Goal: Use online tool/utility: Utilize a website feature to perform a specific function

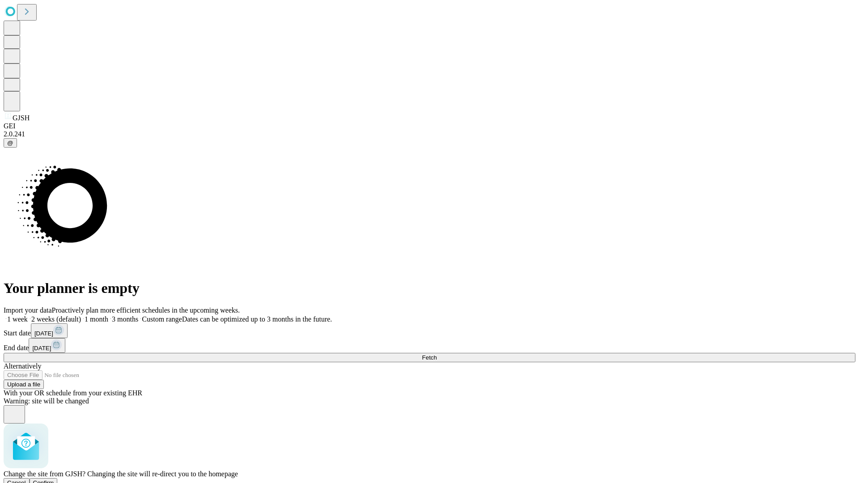
click at [54, 480] on span "Confirm" at bounding box center [43, 483] width 21 height 7
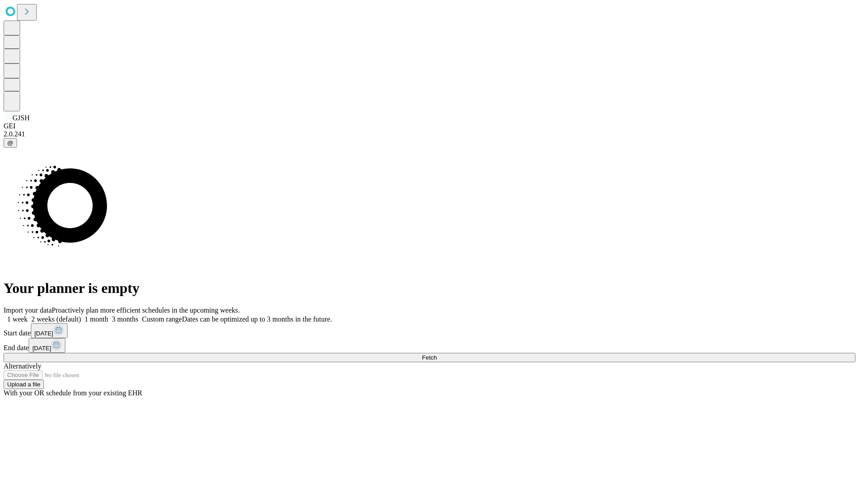
click at [108, 316] on label "1 month" at bounding box center [94, 320] width 27 height 8
click at [437, 355] on span "Fetch" at bounding box center [429, 358] width 15 height 7
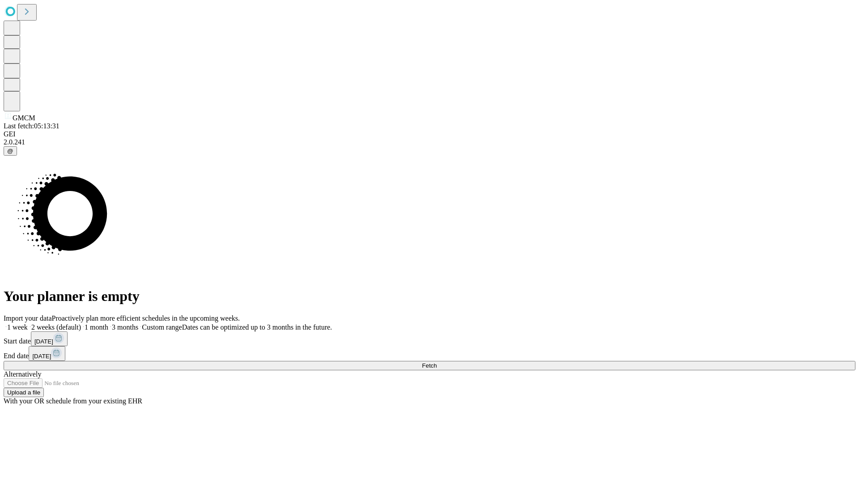
click at [108, 324] on label "1 month" at bounding box center [94, 328] width 27 height 8
click at [437, 363] on span "Fetch" at bounding box center [429, 366] width 15 height 7
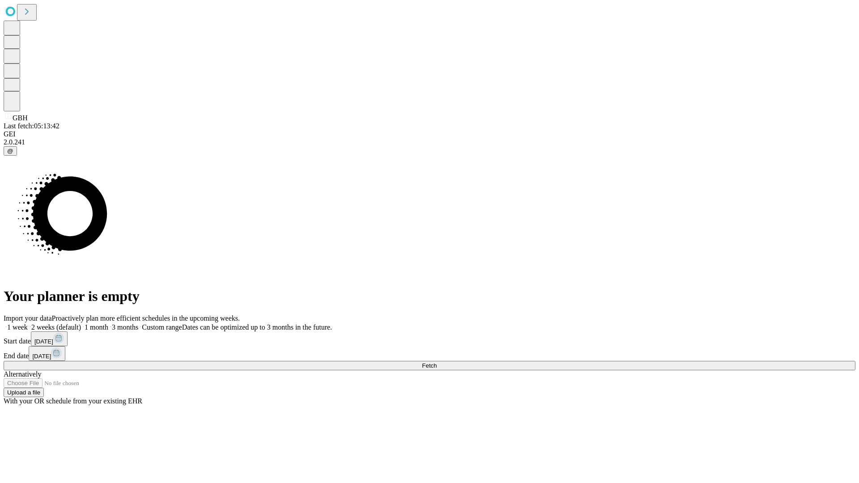
click at [437, 363] on span "Fetch" at bounding box center [429, 366] width 15 height 7
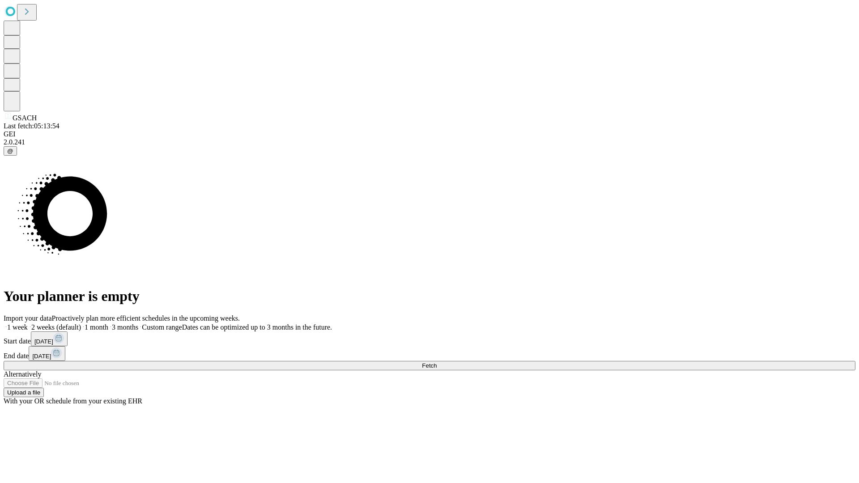
click at [108, 324] on label "1 month" at bounding box center [94, 328] width 27 height 8
click at [437, 363] on span "Fetch" at bounding box center [429, 366] width 15 height 7
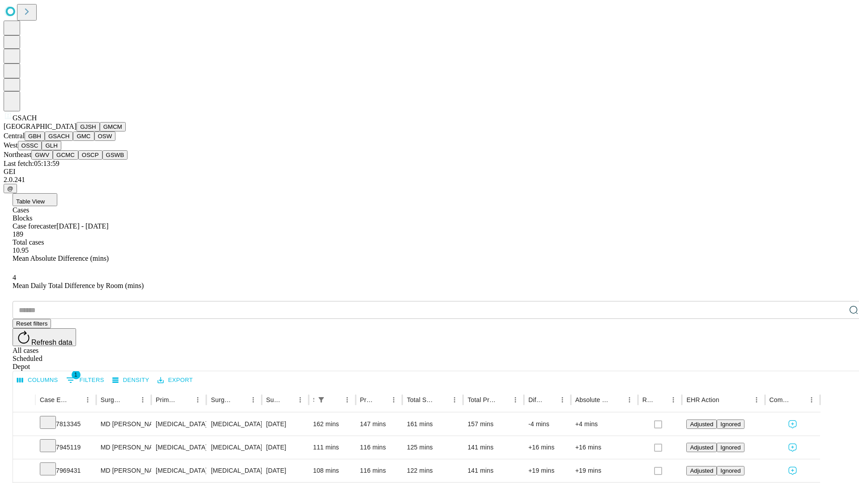
click at [73, 141] on button "GMC" at bounding box center [83, 136] width 21 height 9
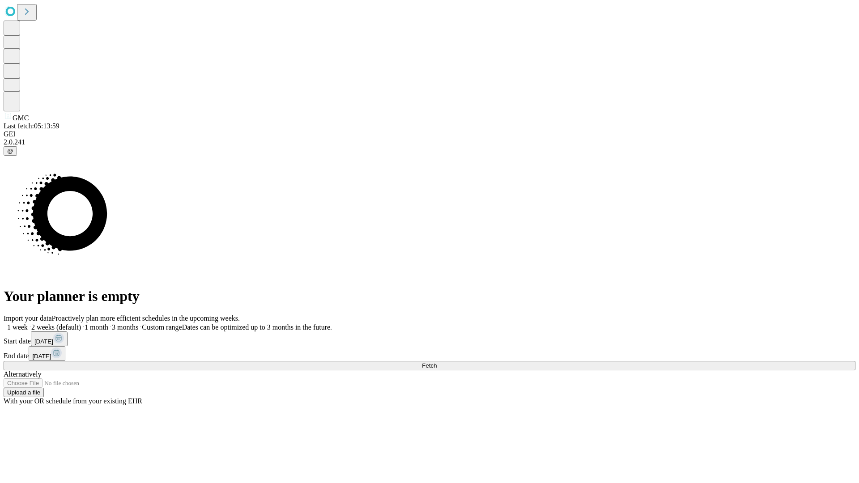
click at [108, 324] on label "1 month" at bounding box center [94, 328] width 27 height 8
click at [437, 363] on span "Fetch" at bounding box center [429, 366] width 15 height 7
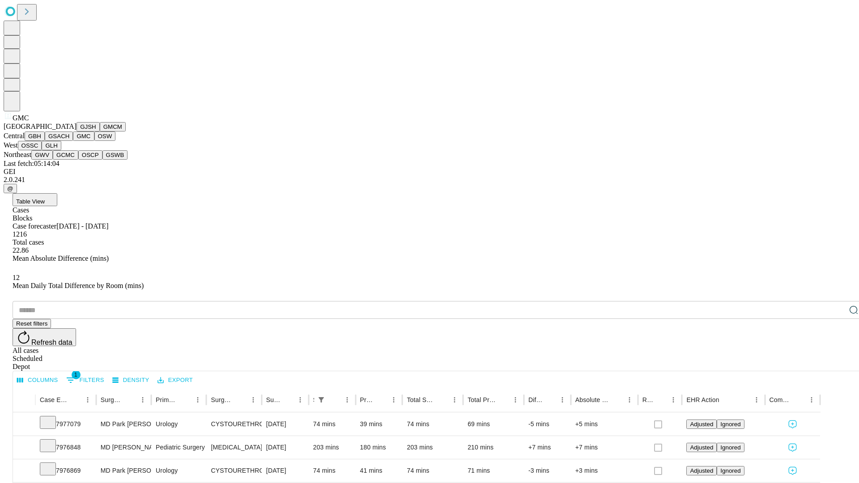
click at [94, 141] on button "OSW" at bounding box center [104, 136] width 21 height 9
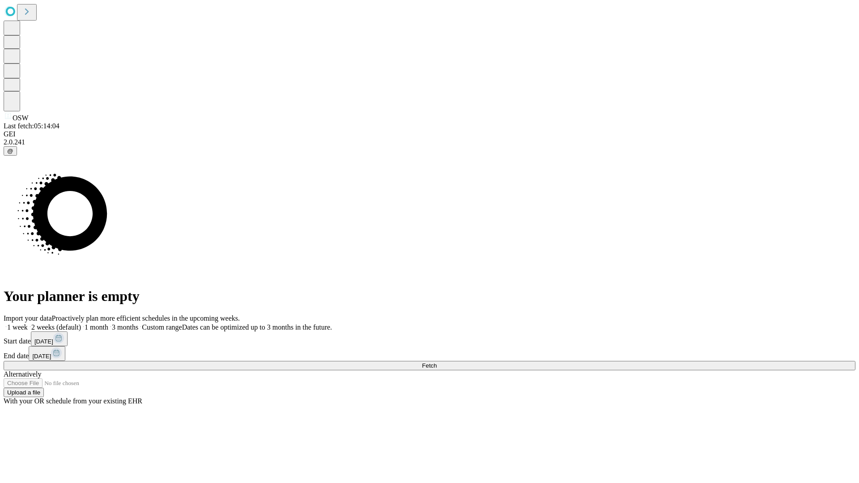
click at [108, 324] on label "1 month" at bounding box center [94, 328] width 27 height 8
click at [437, 363] on span "Fetch" at bounding box center [429, 366] width 15 height 7
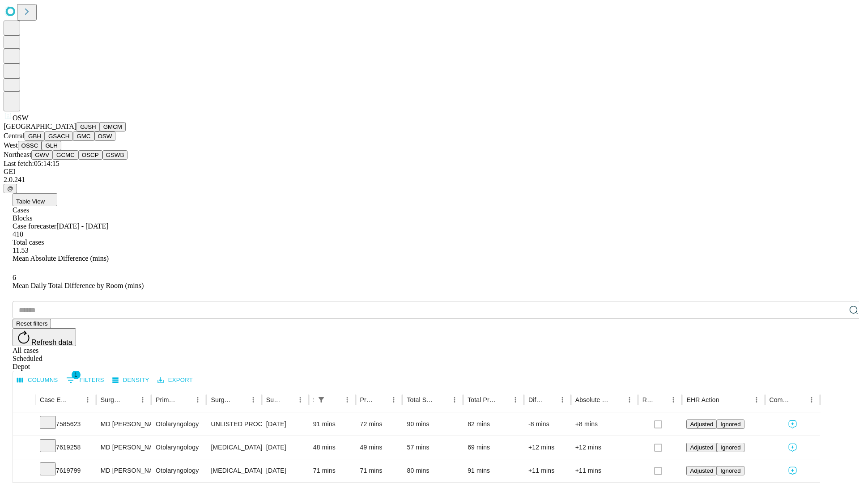
click at [42, 150] on button "OSSC" at bounding box center [30, 145] width 24 height 9
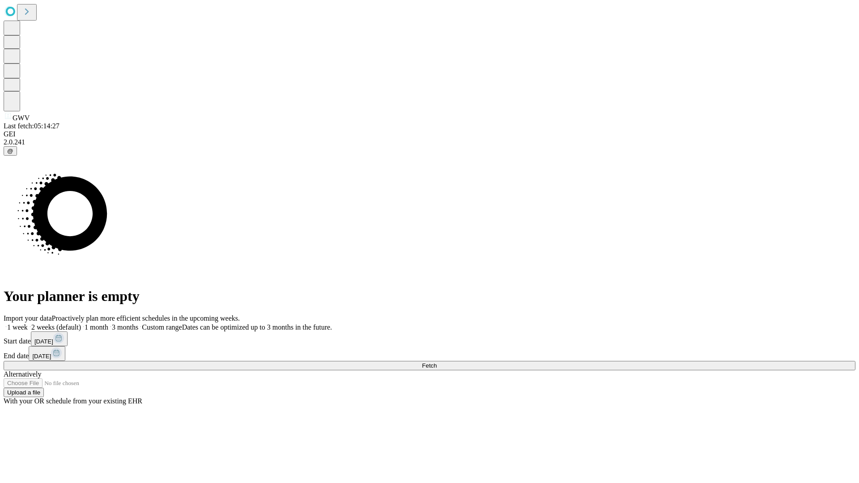
click at [108, 324] on label "1 month" at bounding box center [94, 328] width 27 height 8
click at [437, 363] on span "Fetch" at bounding box center [429, 366] width 15 height 7
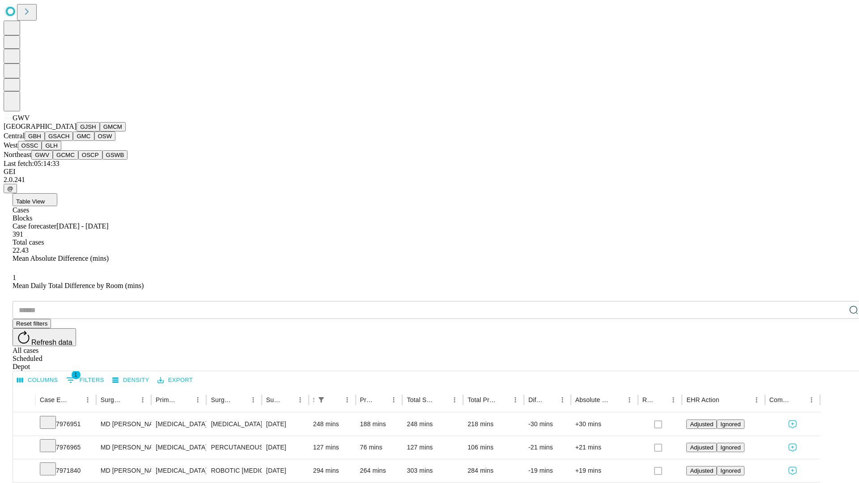
click at [69, 160] on button "GCMC" at bounding box center [66, 154] width 26 height 9
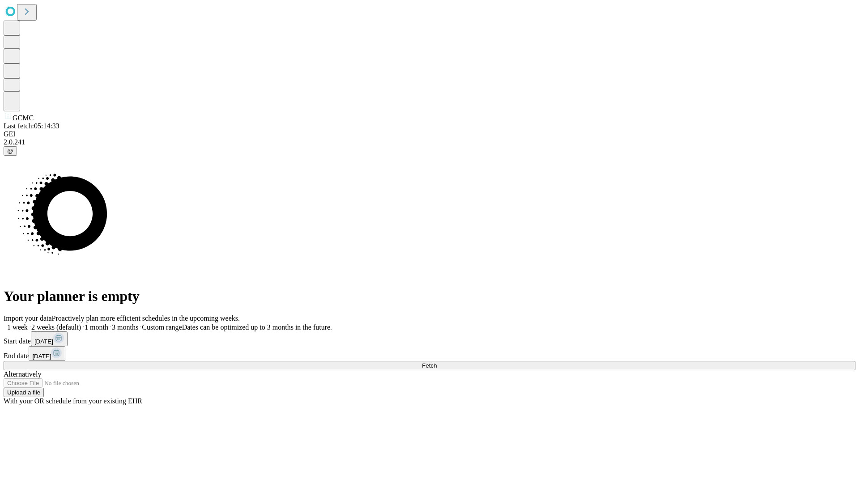
click at [437, 363] on span "Fetch" at bounding box center [429, 366] width 15 height 7
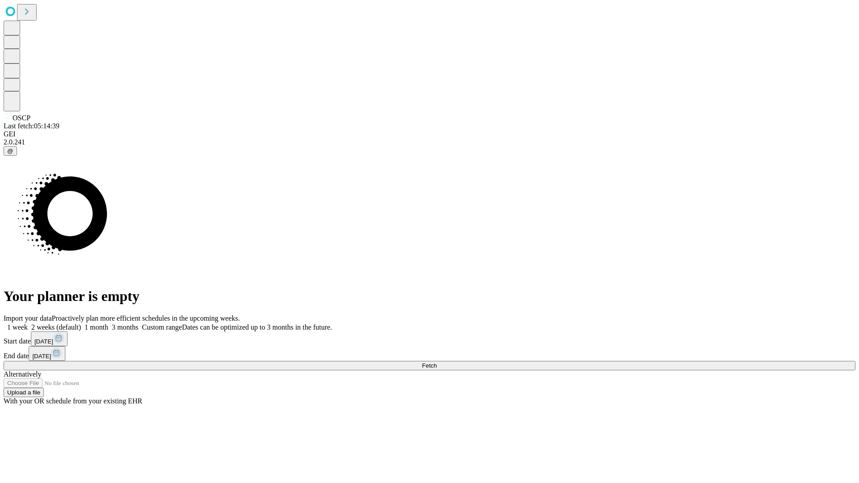
click at [108, 324] on label "1 month" at bounding box center [94, 328] width 27 height 8
click at [437, 363] on span "Fetch" at bounding box center [429, 366] width 15 height 7
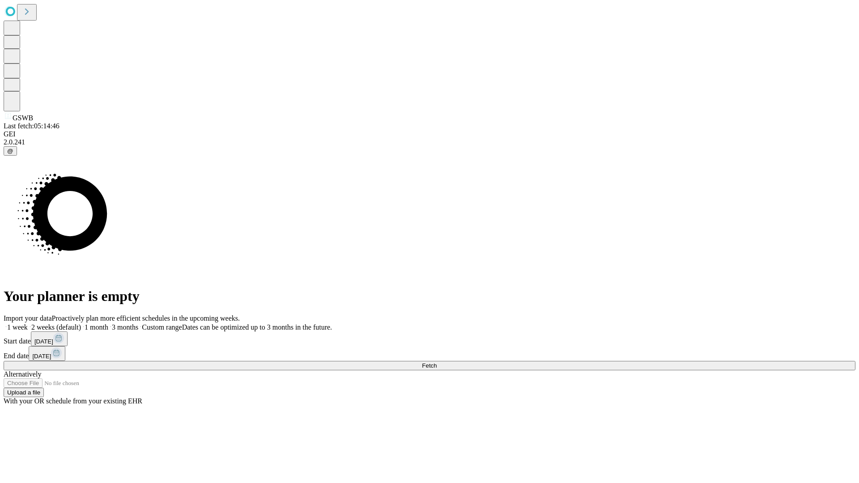
click at [108, 324] on label "1 month" at bounding box center [94, 328] width 27 height 8
click at [437, 363] on span "Fetch" at bounding box center [429, 366] width 15 height 7
